Goal: Information Seeking & Learning: Check status

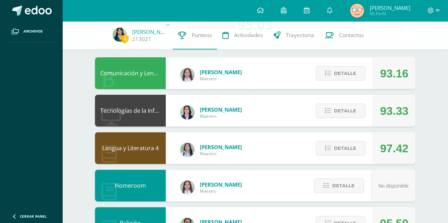
scroll to position [60, 0]
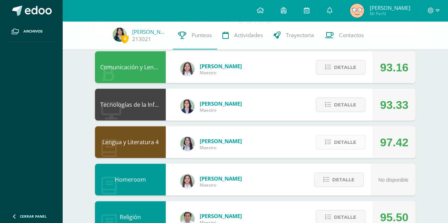
click at [344, 150] on button "Detalle" at bounding box center [341, 142] width 50 height 15
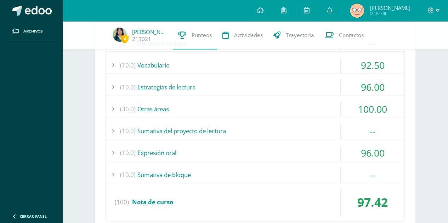
scroll to position [224, 0]
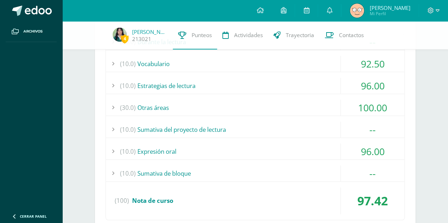
click at [324, 156] on div "(10.0) Expresión oral" at bounding box center [255, 152] width 298 height 16
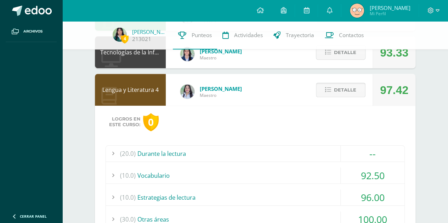
click at [346, 94] on span "Detalle" at bounding box center [345, 89] width 22 height 13
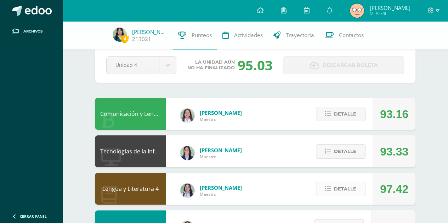
scroll to position [0, 0]
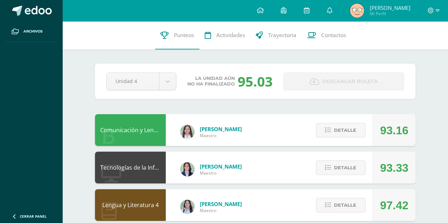
click at [352, 122] on div "Detalle" at bounding box center [338, 130] width 67 height 32
click at [346, 129] on span "Detalle" at bounding box center [345, 130] width 22 height 13
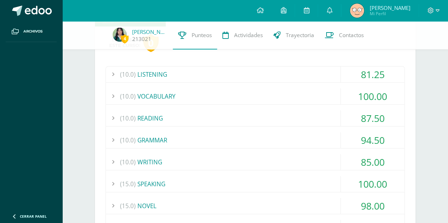
scroll to position [114, 0]
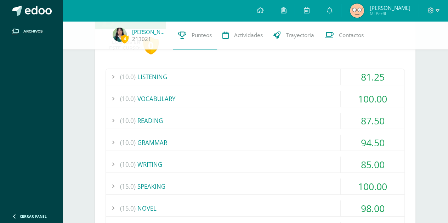
click at [282, 121] on div "(10.0) READING" at bounding box center [255, 121] width 298 height 16
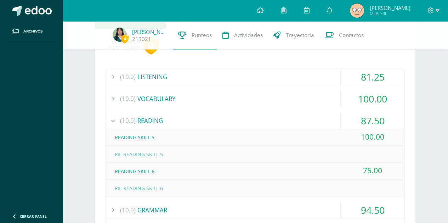
click at [282, 121] on div "(10.0) READING" at bounding box center [255, 121] width 298 height 16
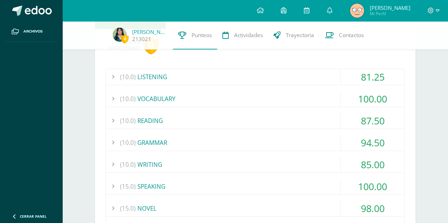
click at [295, 165] on div "(10.0) WRITING" at bounding box center [255, 165] width 298 height 16
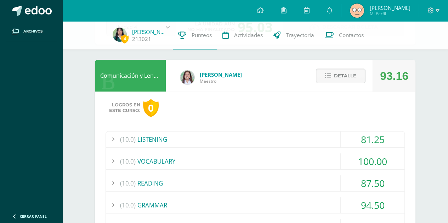
scroll to position [48, 0]
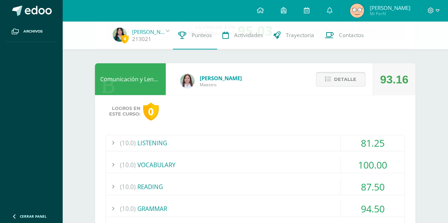
click at [340, 82] on span "Detalle" at bounding box center [345, 79] width 22 height 13
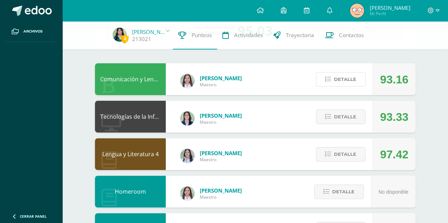
scroll to position [0, 0]
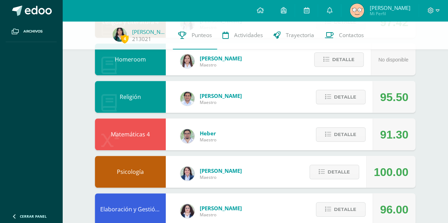
scroll to position [189, 0]
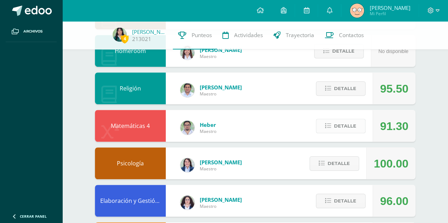
click at [352, 122] on span "Detalle" at bounding box center [345, 126] width 22 height 13
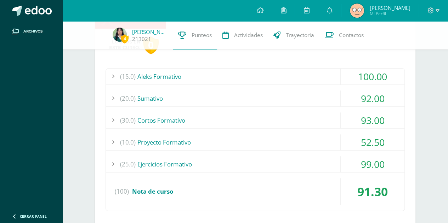
scroll to position [293, 0]
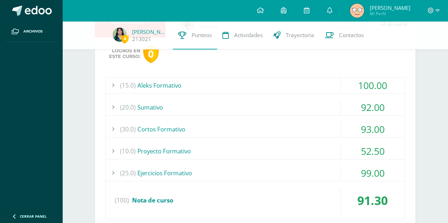
click at [340, 102] on div "(20.0) Sumativo" at bounding box center [255, 107] width 298 height 16
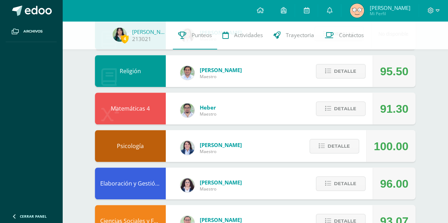
scroll to position [203, 0]
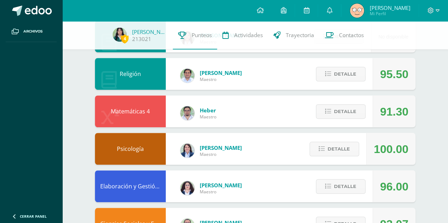
click at [358, 124] on div "Detalle" at bounding box center [338, 112] width 67 height 32
click at [339, 112] on span "Detalle" at bounding box center [345, 111] width 22 height 13
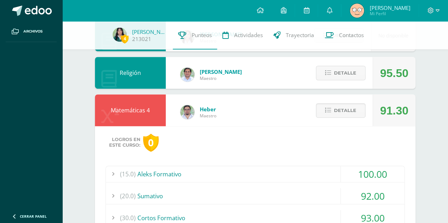
click at [311, 200] on div "(20.0) Sumativo" at bounding box center [255, 196] width 298 height 16
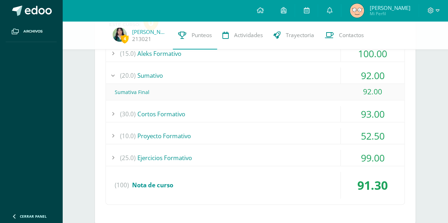
scroll to position [334, 0]
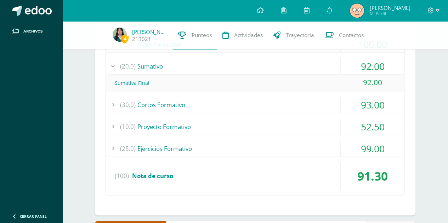
click at [340, 134] on div "52.50" at bounding box center [372, 127] width 64 height 16
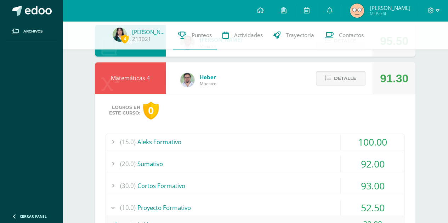
scroll to position [236, 0]
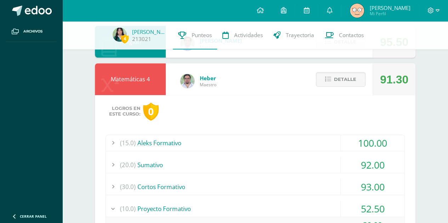
drag, startPoint x: 335, startPoint y: 79, endPoint x: 293, endPoint y: 144, distance: 77.4
click at [293, 144] on div "Matemáticas 4 Heber Maestro 91.30 Detalle Logros en este curso: 0 (15.0) Aleks …" at bounding box center [255, 196] width 320 height 267
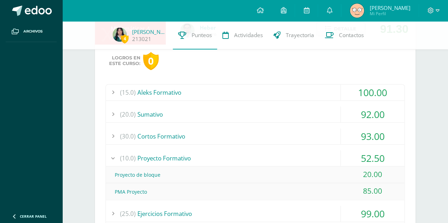
scroll to position [287, 0]
click at [223, 156] on div "(10.0) Proyecto Formativo" at bounding box center [255, 158] width 298 height 16
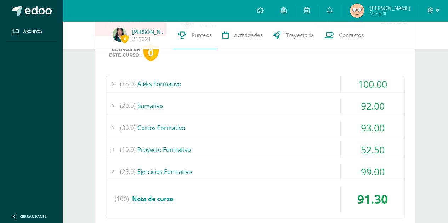
scroll to position [298, 0]
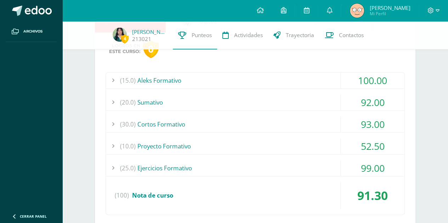
click at [338, 144] on div "(10.0) Proyecto Formativo" at bounding box center [255, 146] width 298 height 16
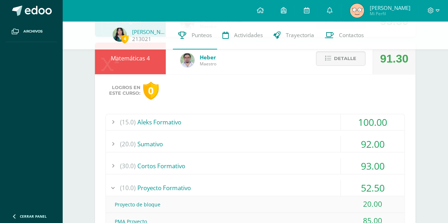
scroll to position [253, 0]
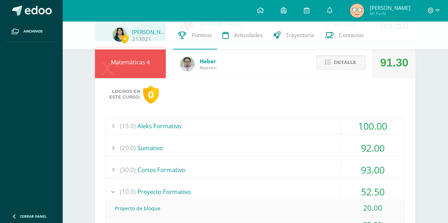
click at [357, 63] on button "Detalle" at bounding box center [341, 62] width 50 height 15
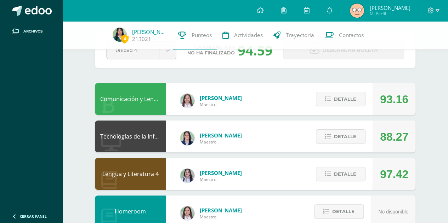
scroll to position [31, 0]
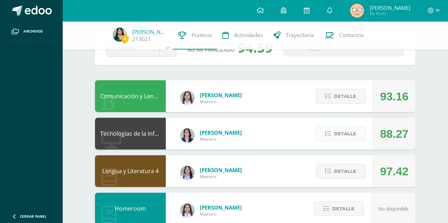
click at [356, 137] on span "Detalle" at bounding box center [345, 133] width 22 height 13
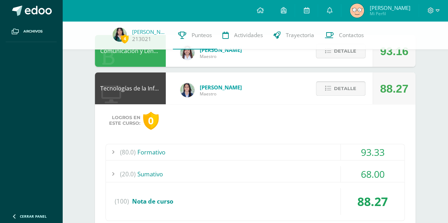
scroll to position [96, 0]
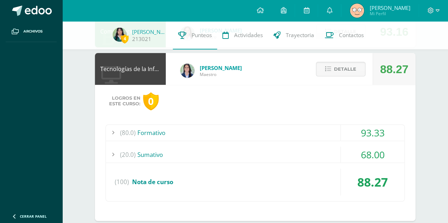
click at [315, 158] on div "(20.0) Sumativo" at bounding box center [255, 155] width 298 height 16
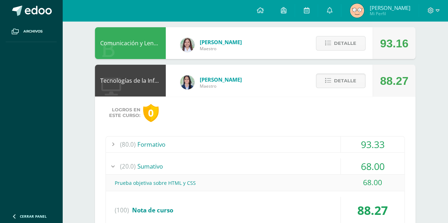
scroll to position [0, 0]
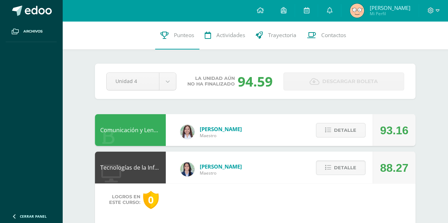
click at [264, 123] on div "Comunicación y Lenguaje L3 Inglés 4 Diana Marroquin Maestro 93.16 Detalle" at bounding box center [255, 130] width 320 height 32
click at [333, 172] on button "Detalle" at bounding box center [341, 168] width 50 height 15
